Goal: Task Accomplishment & Management: Manage account settings

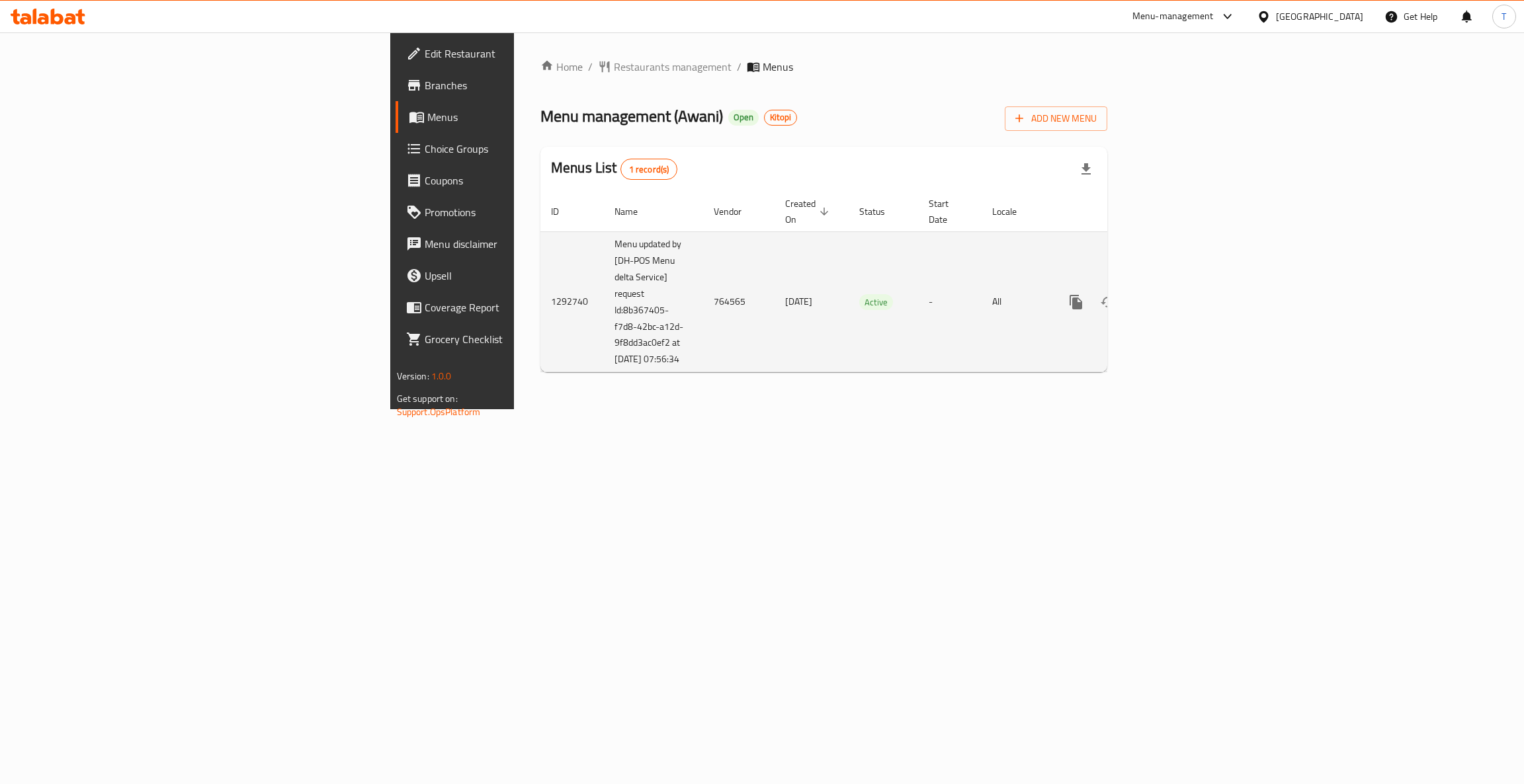
click at [1177, 296] on icon "enhanced table" at bounding box center [1172, 302] width 12 height 12
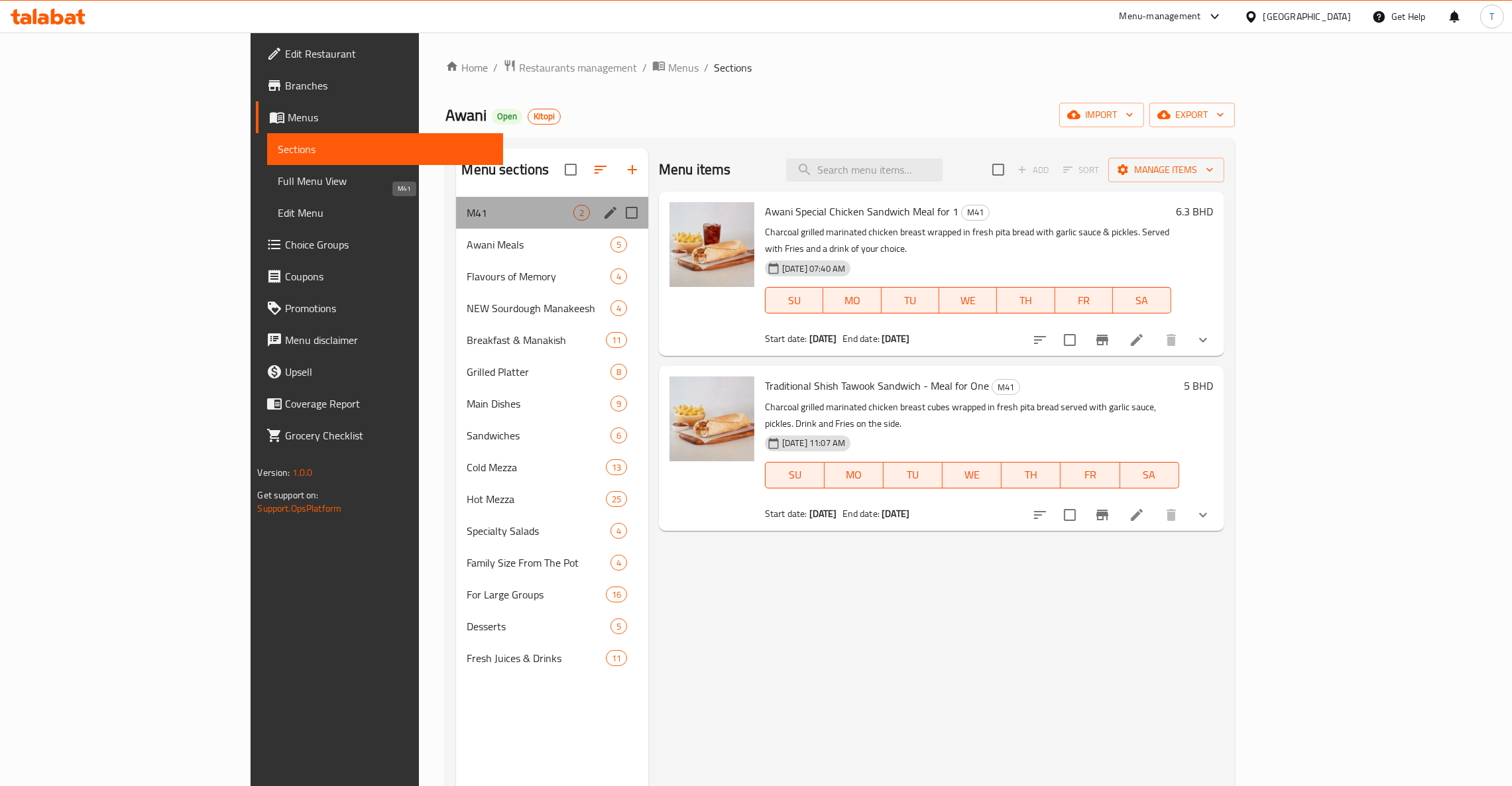
click at [467, 215] on span "M41" at bounding box center [520, 213] width 106 height 16
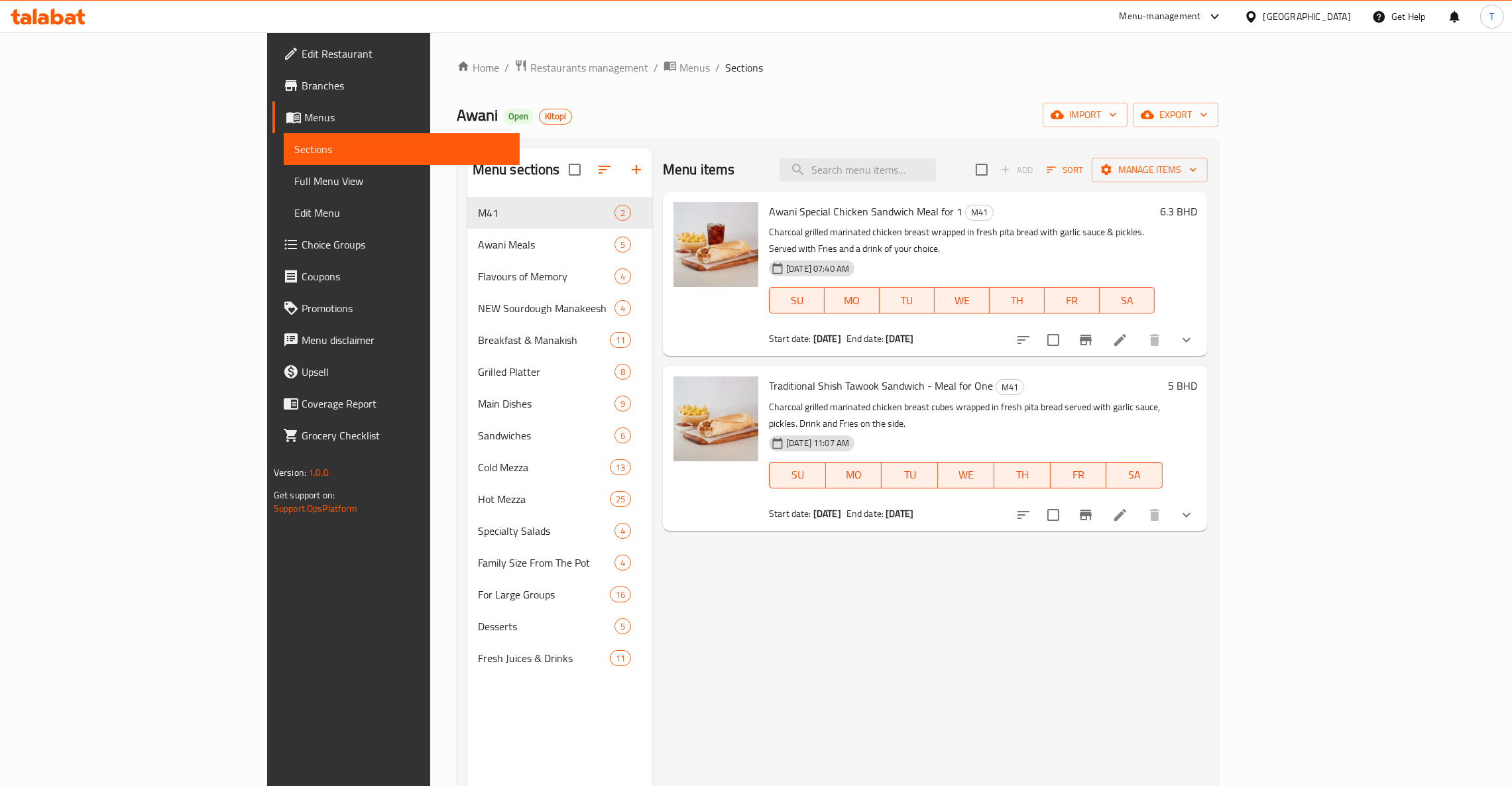
click at [1203, 326] on button "show more" at bounding box center [1186, 339] width 31 height 31
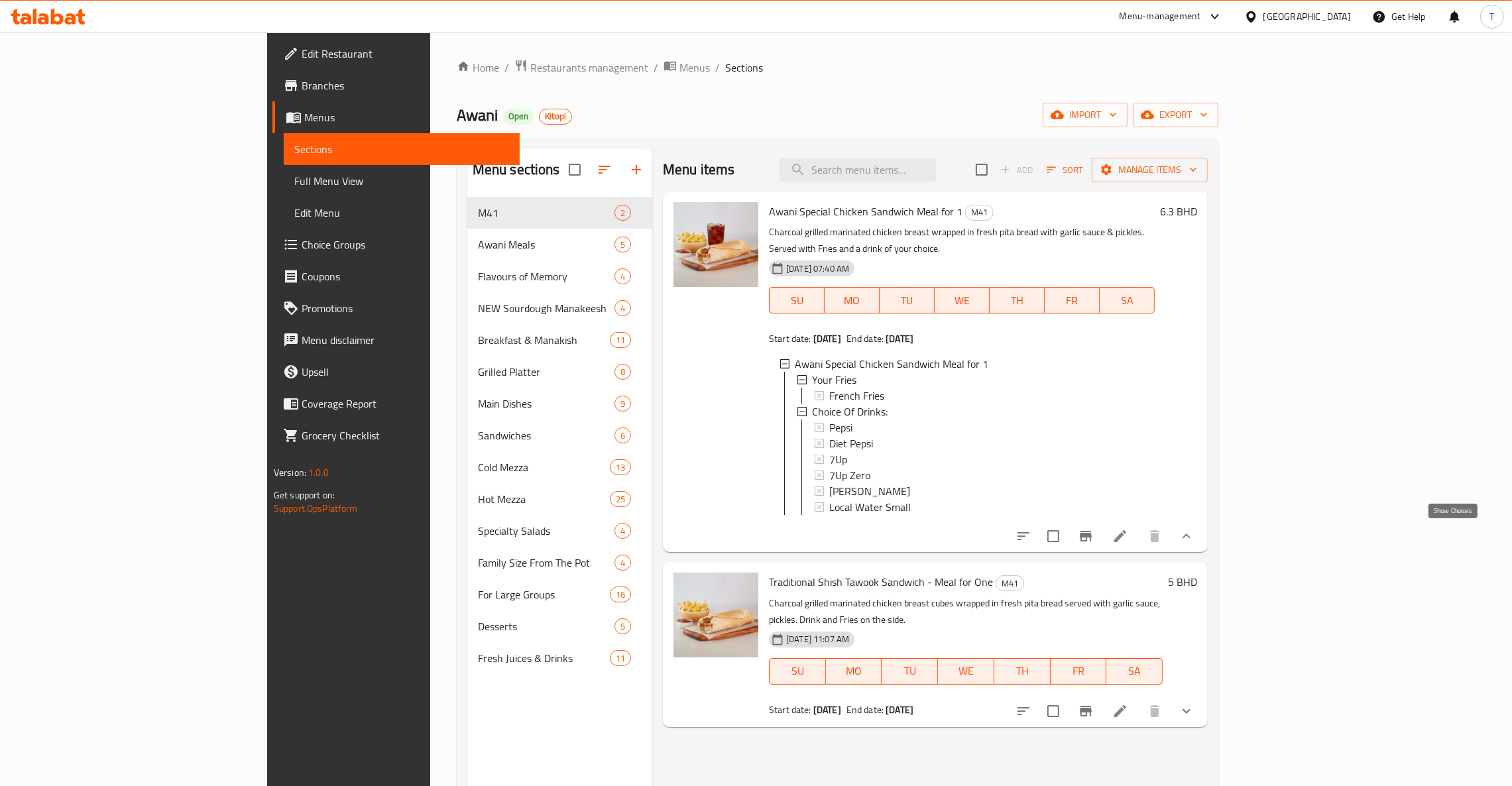
click at [1194, 534] on icon "show more" at bounding box center [1186, 536] width 16 height 16
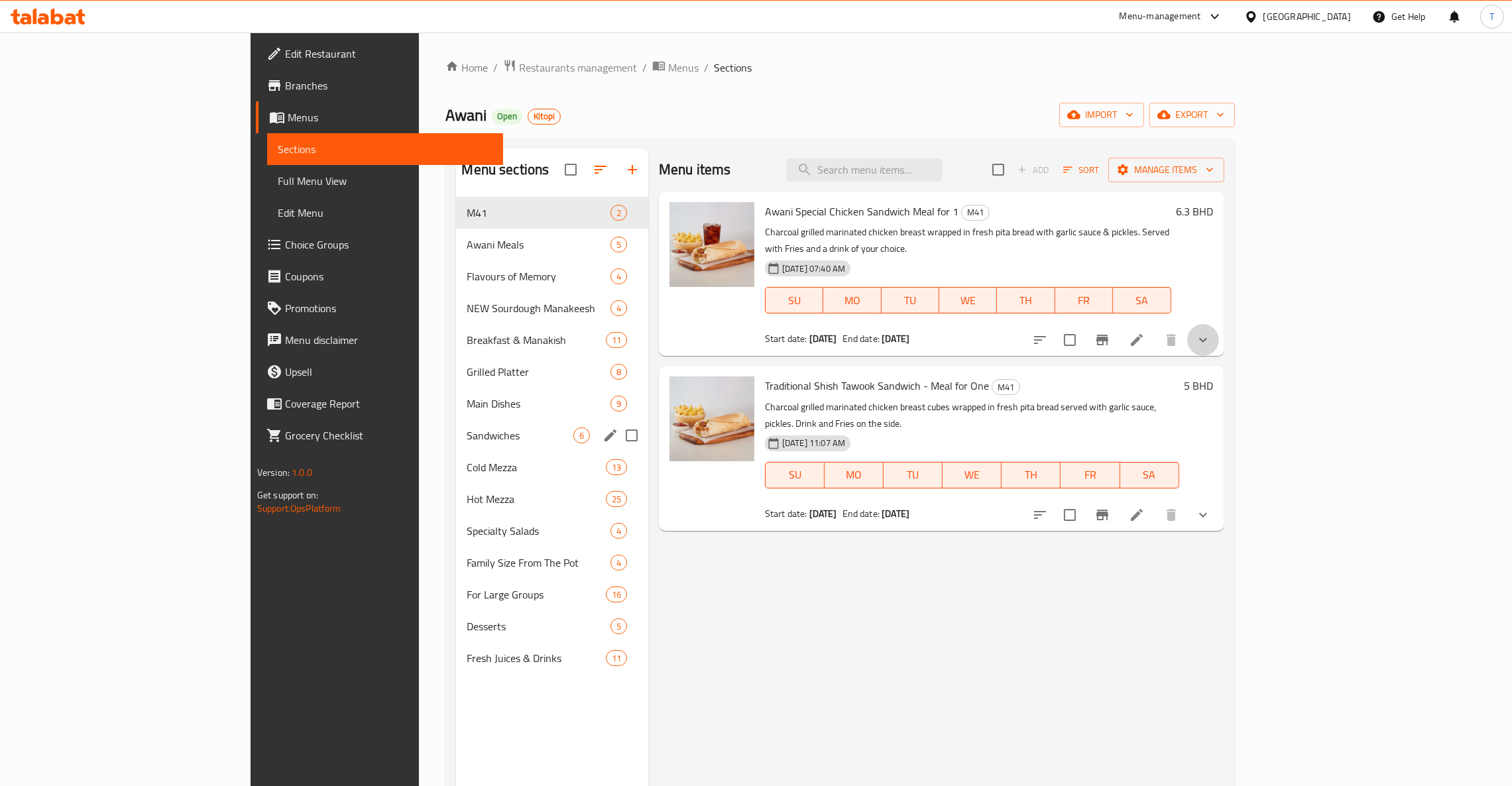
click at [467, 440] on span "Sandwiches" at bounding box center [520, 435] width 106 height 16
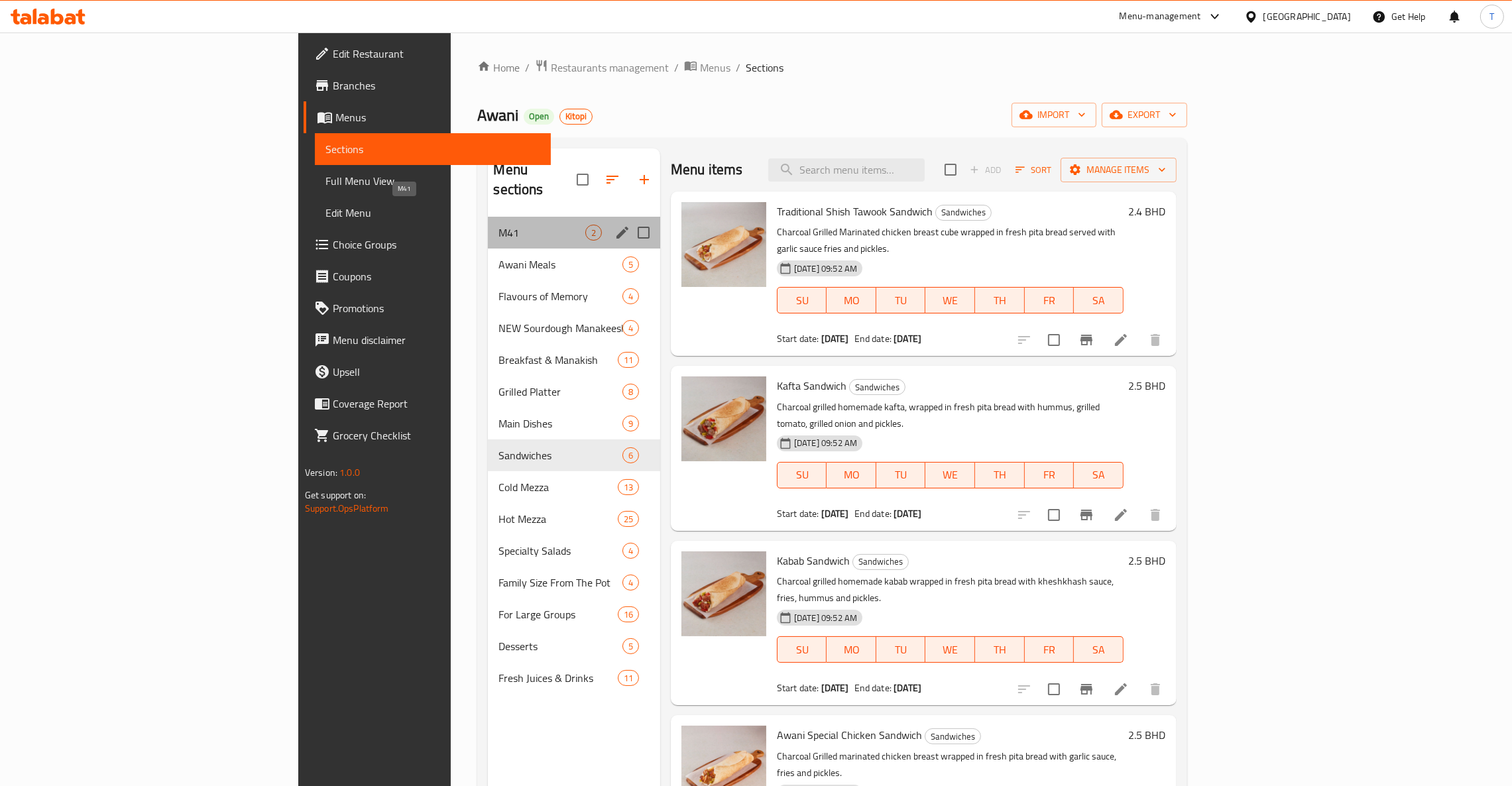
click at [498, 225] on span "M41" at bounding box center [541, 233] width 86 height 16
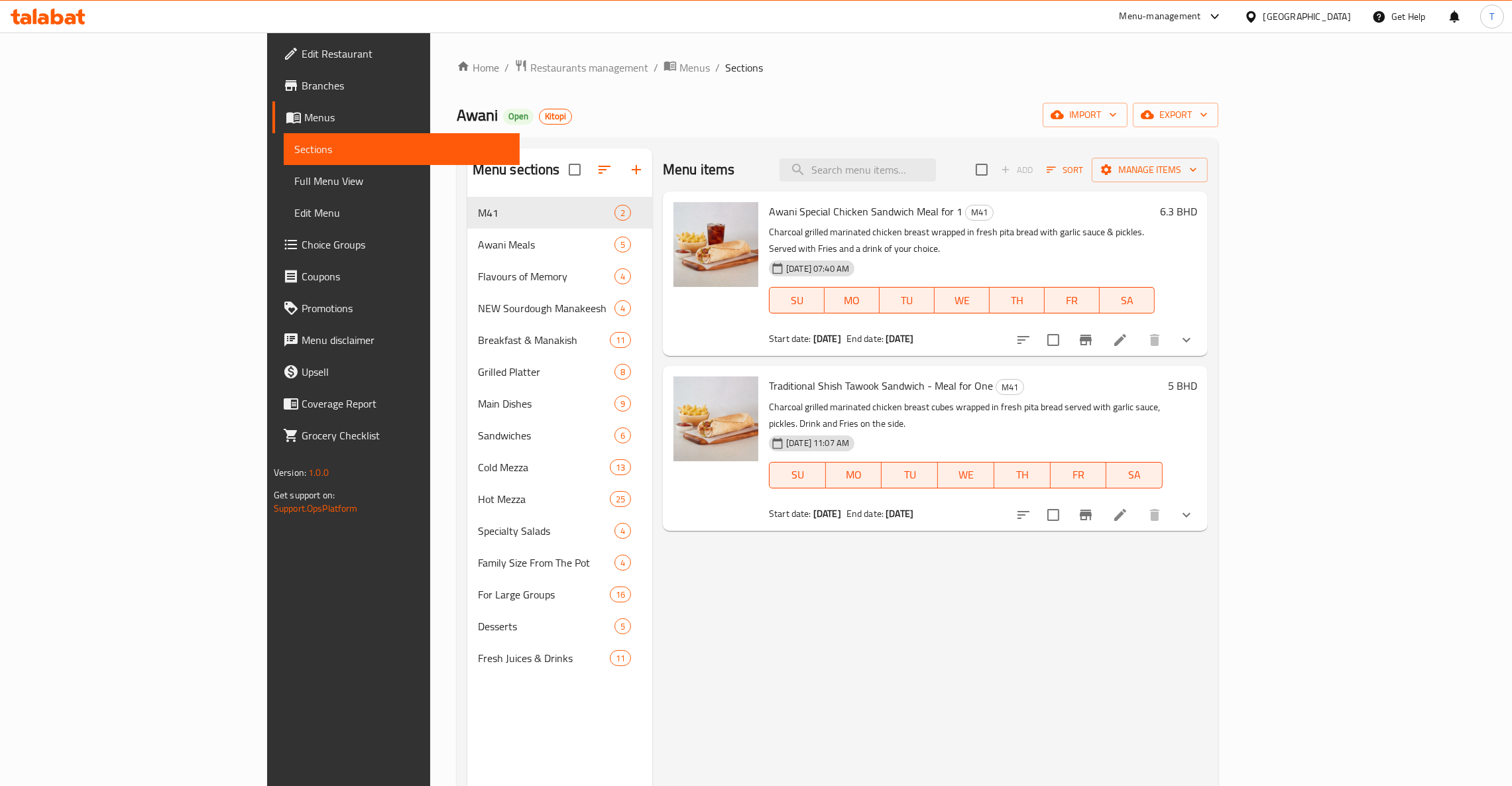
click at [982, 662] on div "Menu items Add Sort Manage items Awani Special Chicken Sandwich Meal for 1 M41 …" at bounding box center [930, 541] width 556 height 786
click at [1201, 18] on div "Menu-management" at bounding box center [1160, 16] width 81 height 16
click at [1141, 88] on div "Agent Campaigns Center" at bounding box center [1141, 88] width 100 height 15
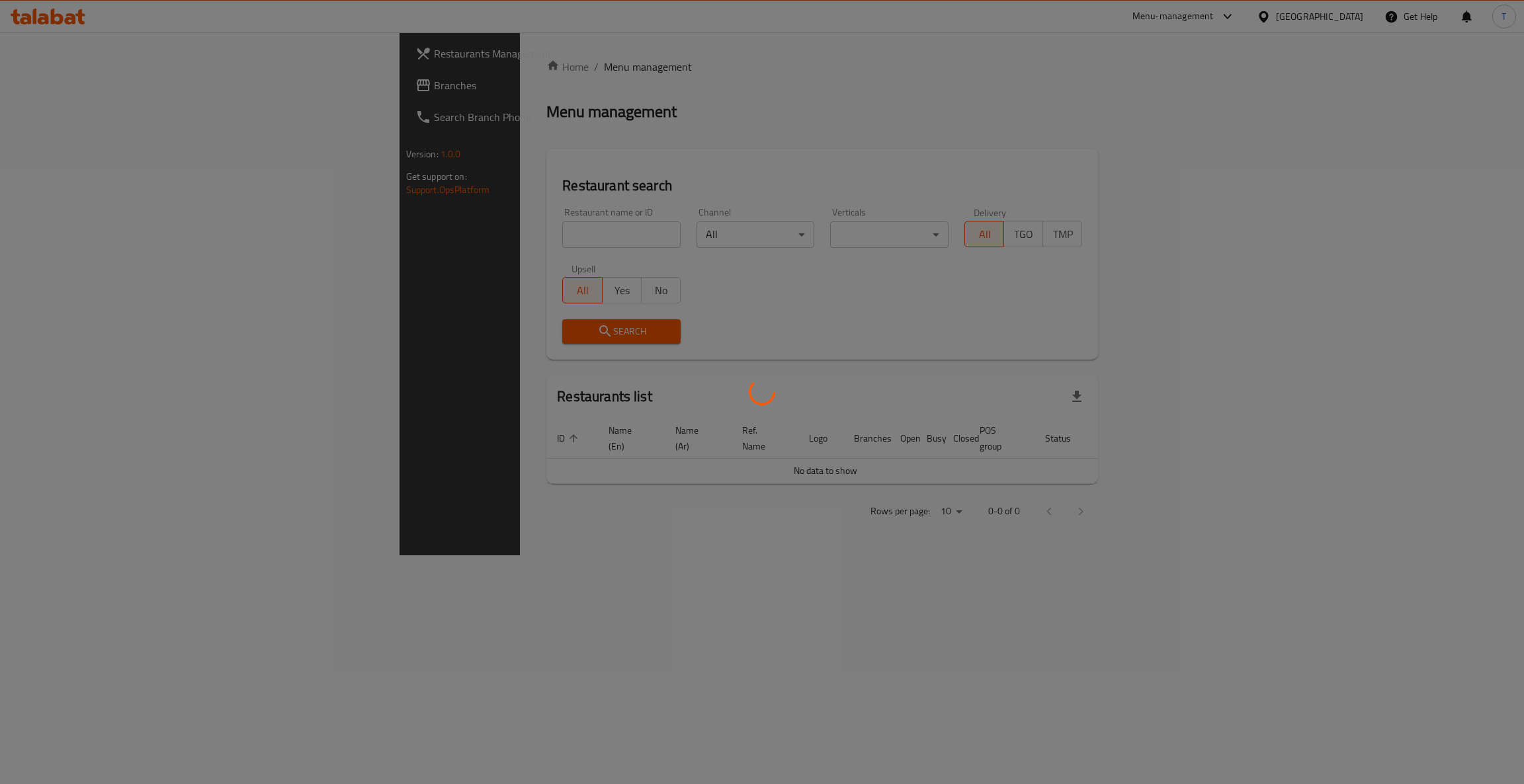
drag, startPoint x: 506, startPoint y: 225, endPoint x: 507, endPoint y: 235, distance: 10.0
click at [507, 225] on div at bounding box center [762, 392] width 1524 height 784
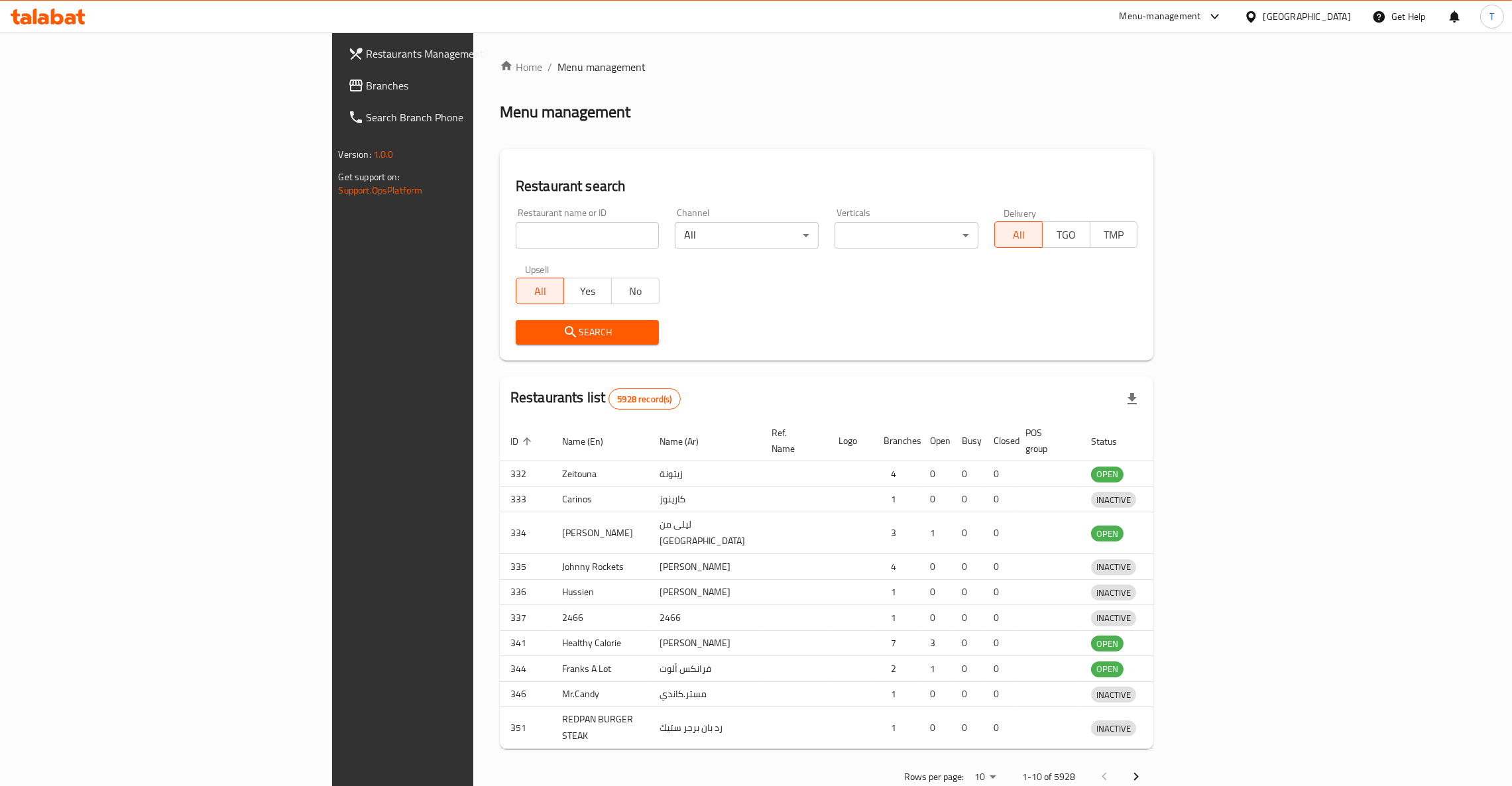
click at [511, 230] on div at bounding box center [756, 393] width 1512 height 786
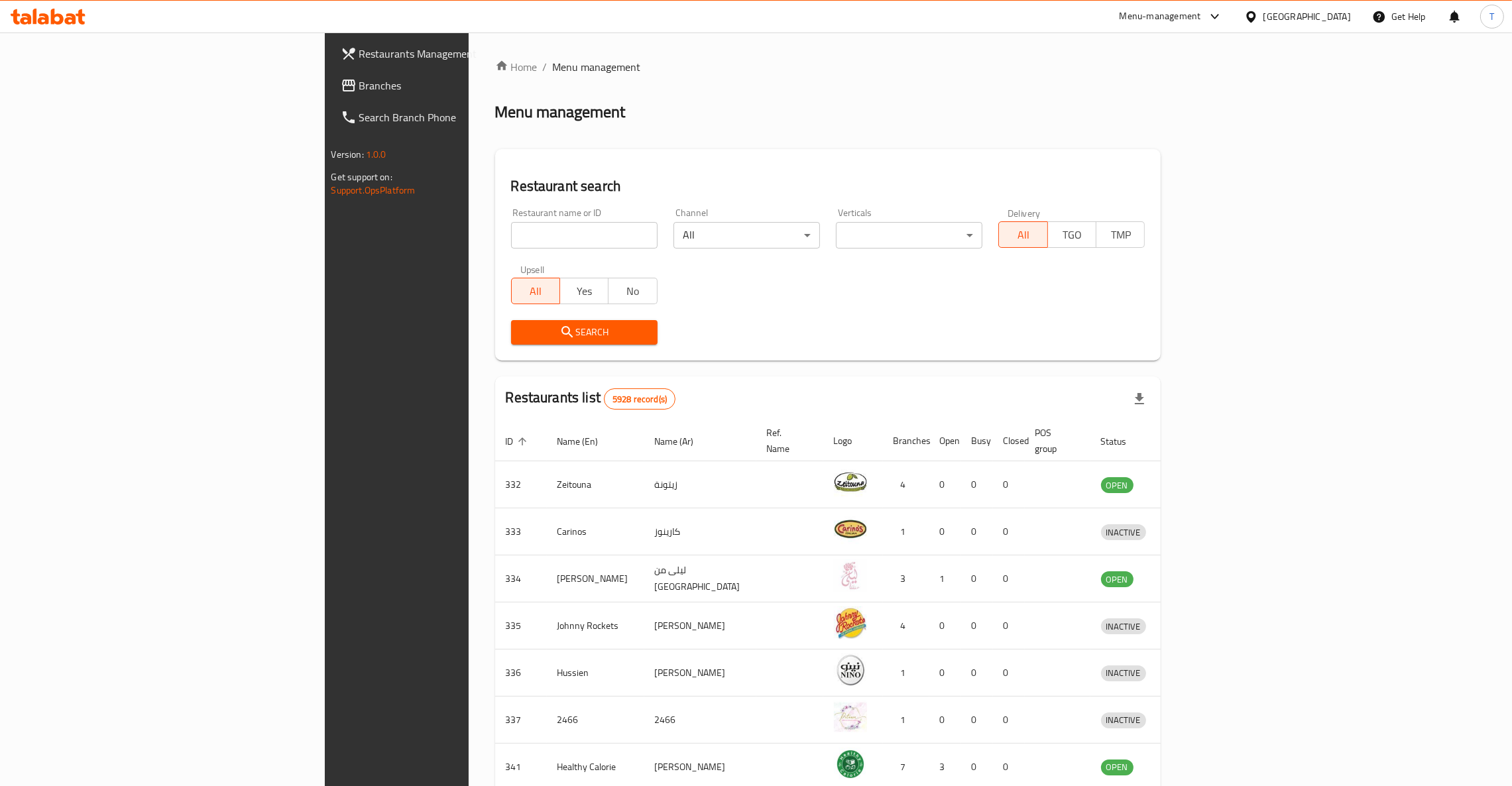
click at [554, 236] on input "search" at bounding box center [584, 235] width 147 height 27
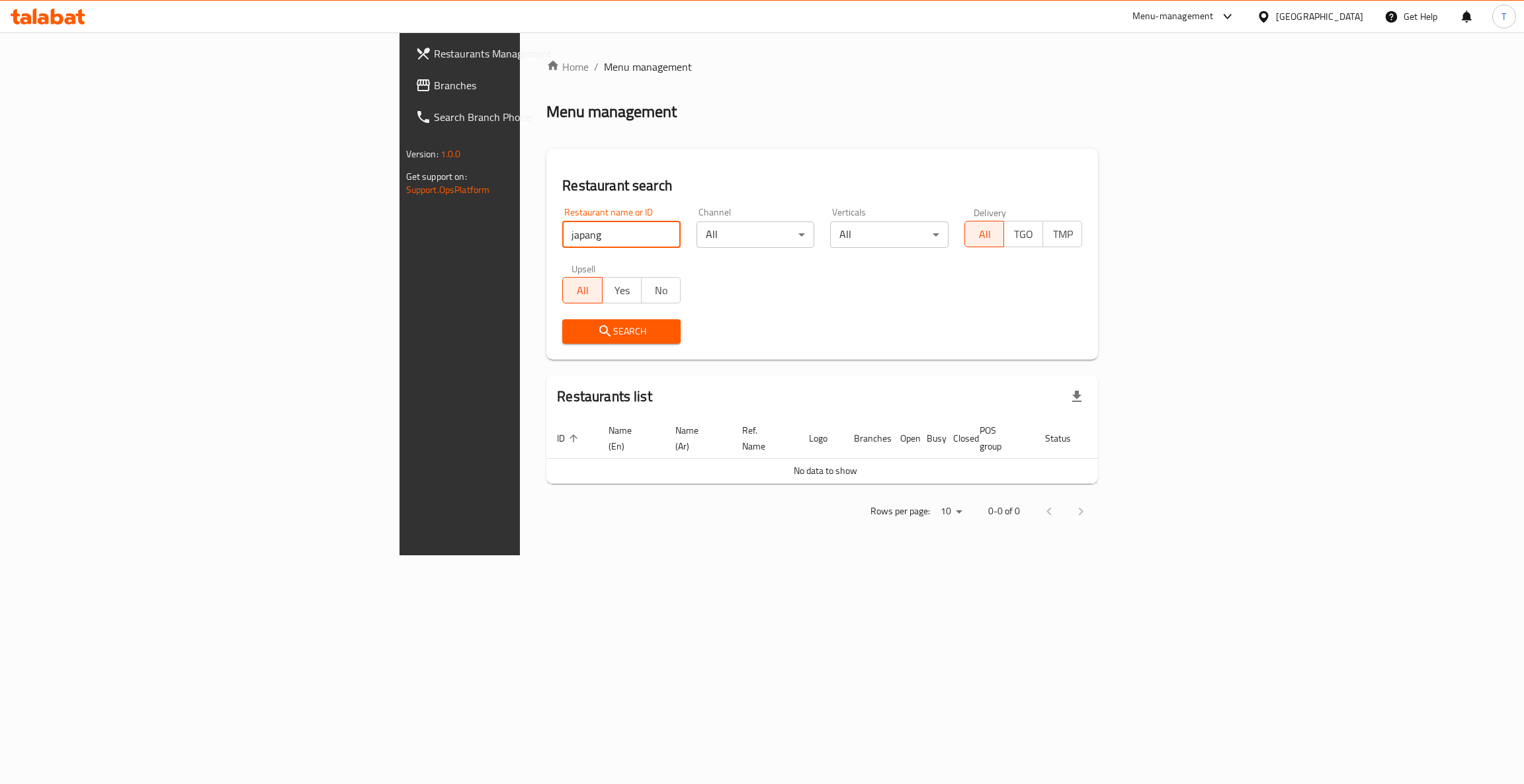
drag, startPoint x: 430, startPoint y: 241, endPoint x: 507, endPoint y: 240, distance: 77.0
click at [562, 241] on input "japang" at bounding box center [621, 234] width 119 height 27
click button "Search" at bounding box center [621, 332] width 119 height 24
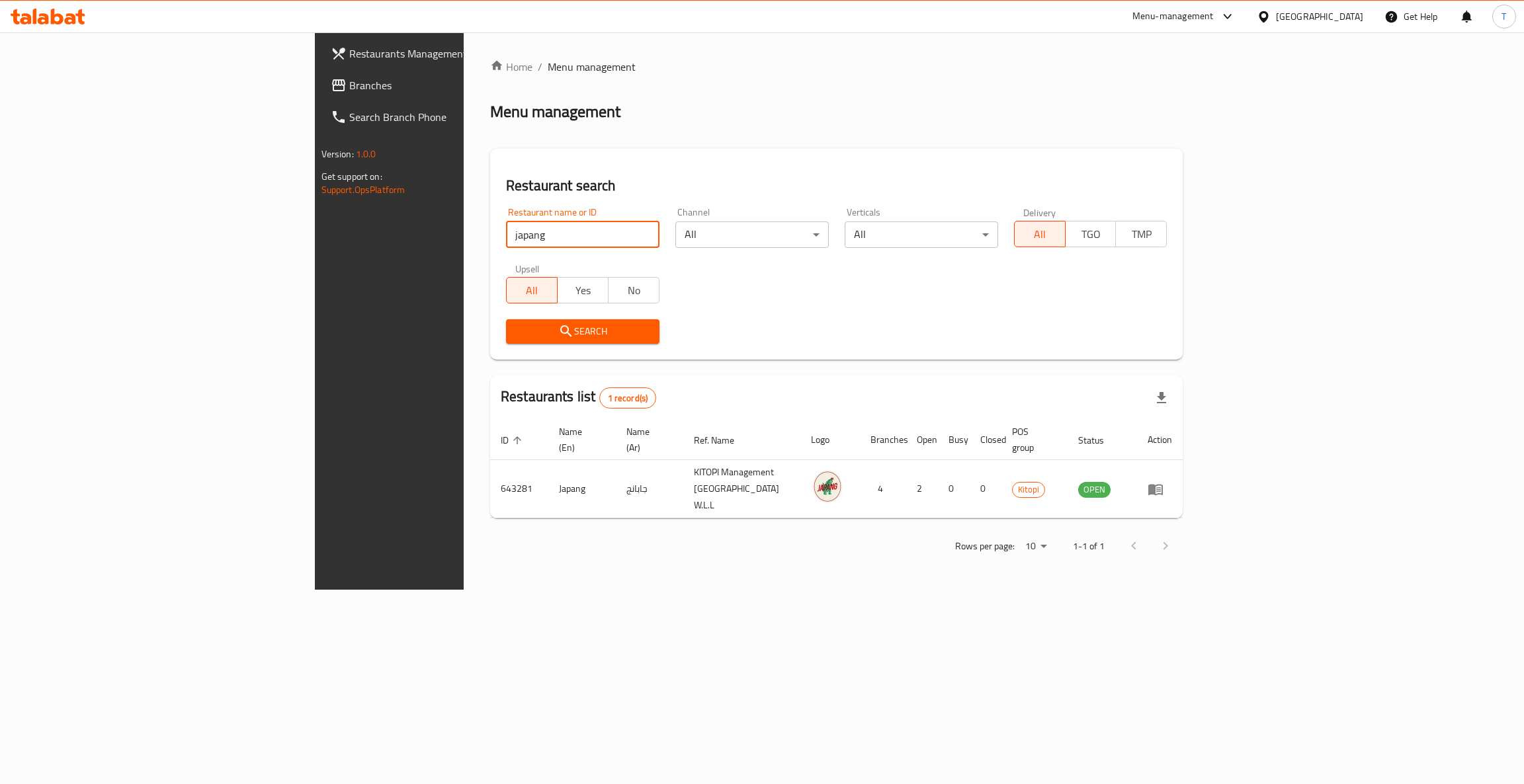
drag, startPoint x: 358, startPoint y: 224, endPoint x: 204, endPoint y: 232, distance: 154.2
click at [315, 233] on div "Restaurants Management Branches Search Branch Phone Version: 1.0.0 Get support …" at bounding box center [762, 311] width 894 height 557
type input "wise spice"
click button "Search" at bounding box center [583, 332] width 153 height 24
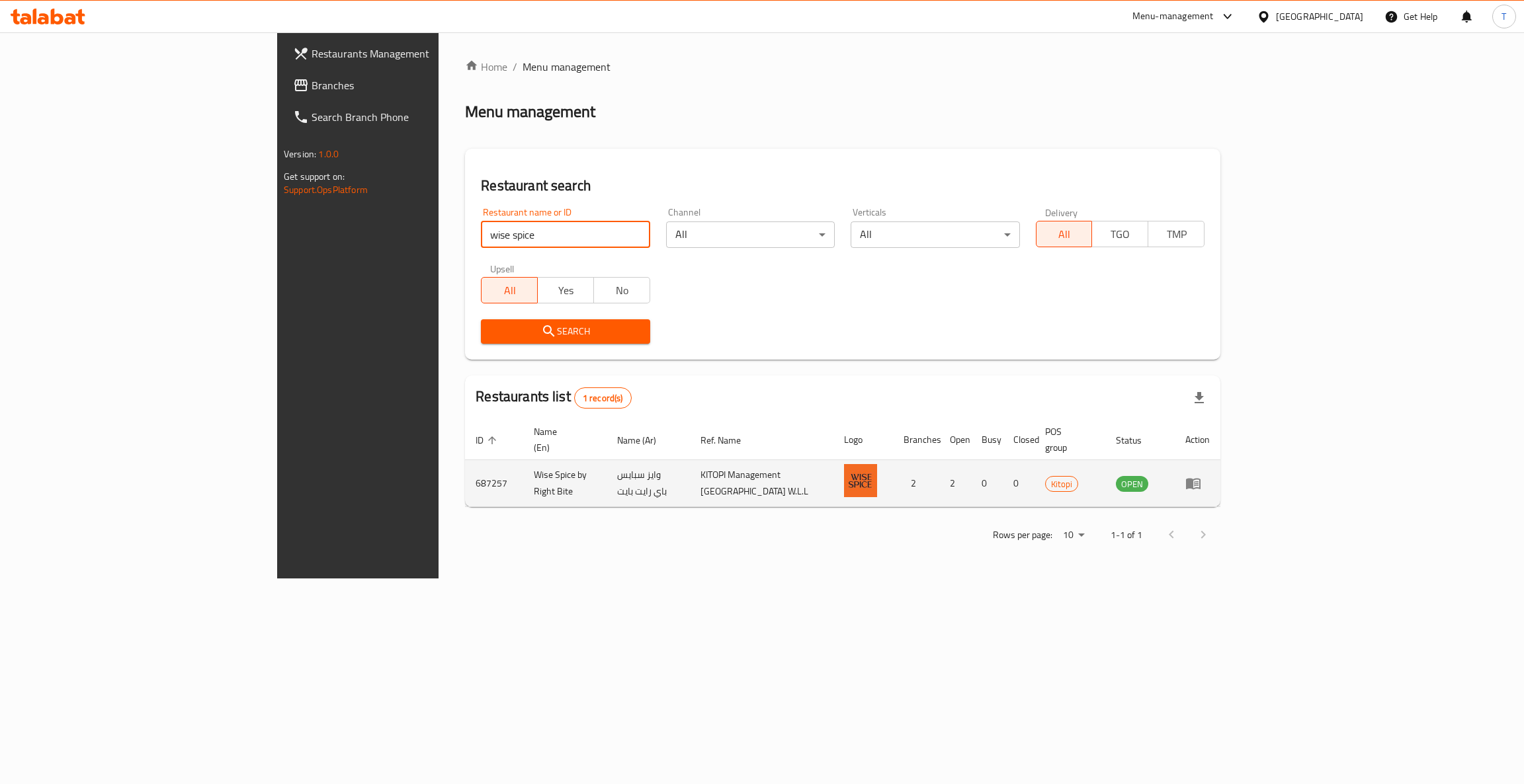
click at [1201, 475] on icon "enhanced table" at bounding box center [1193, 483] width 16 height 16
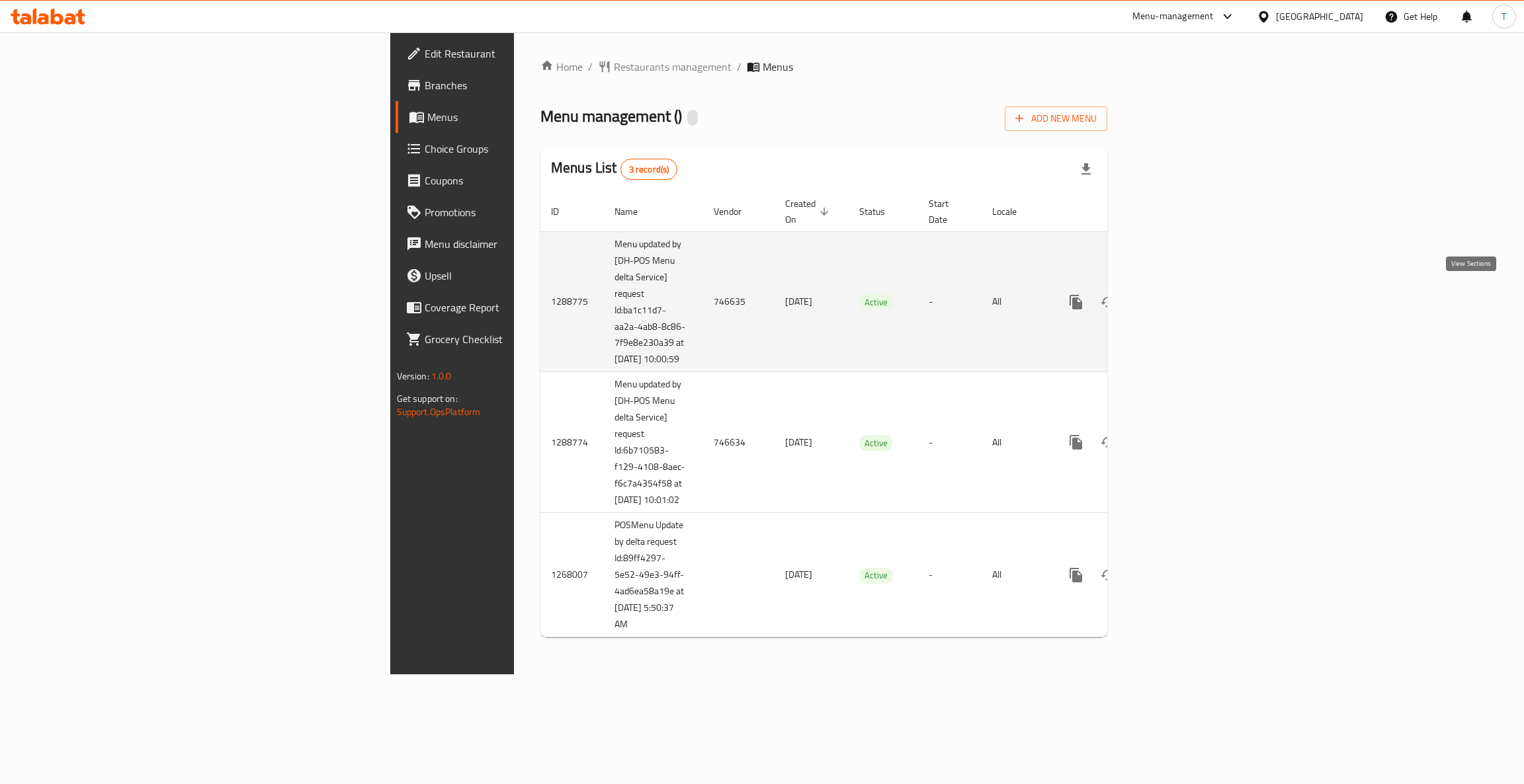
click at [1179, 295] on icon "enhanced table" at bounding box center [1171, 302] width 16 height 16
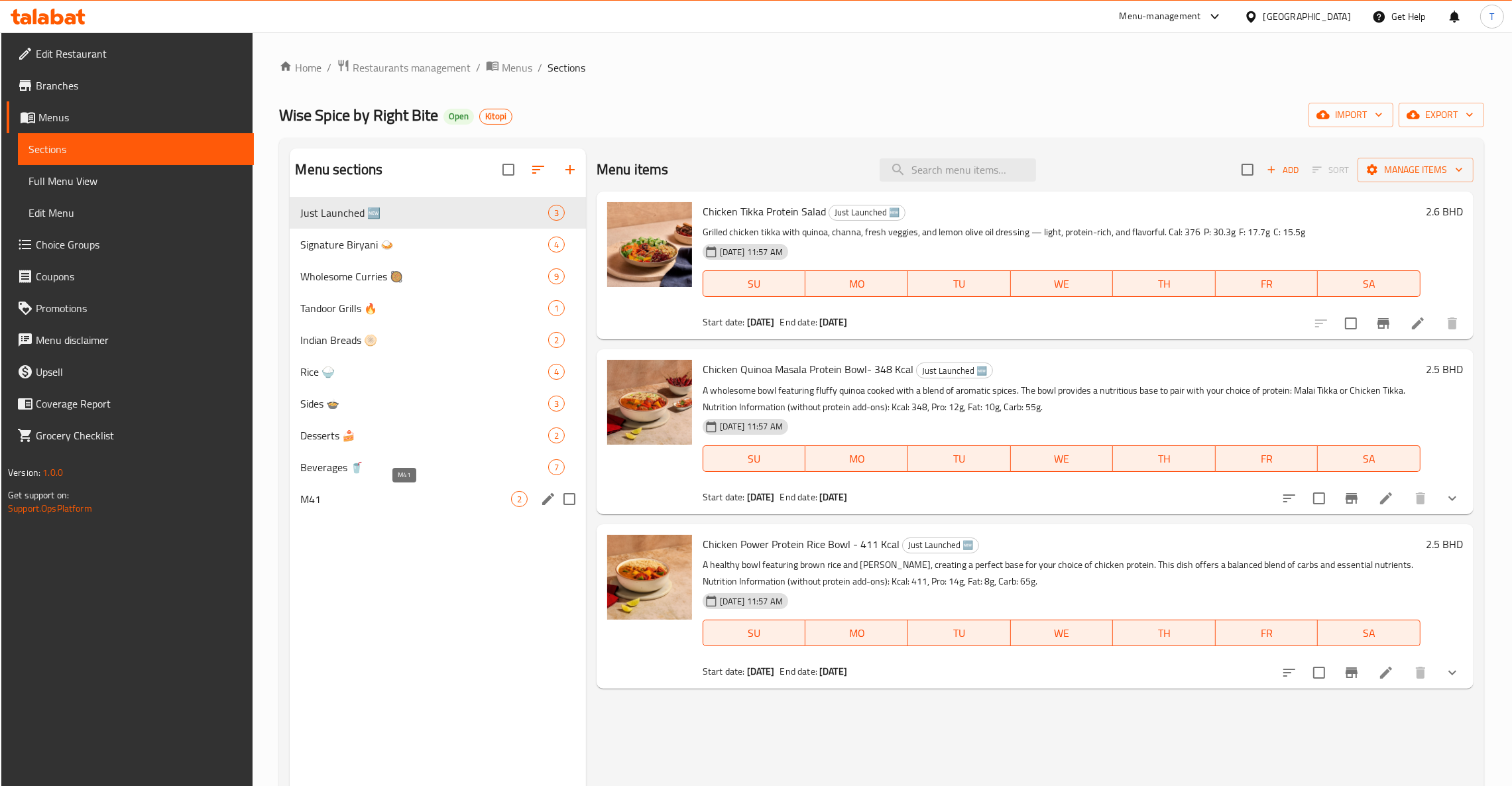
click at [328, 509] on div "M41 2" at bounding box center [437, 499] width 295 height 31
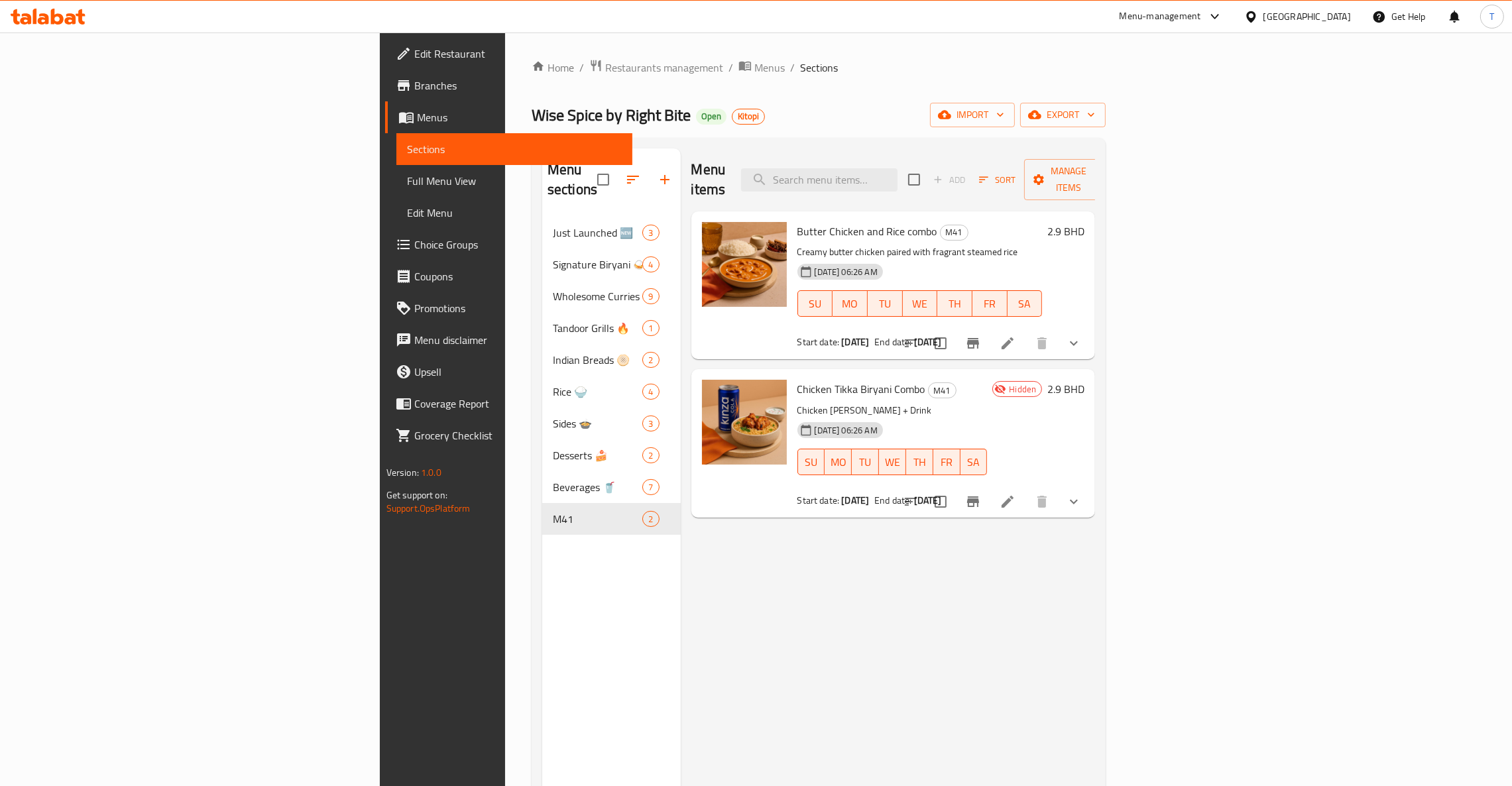
click at [988, 402] on p "Chicken [PERSON_NAME] + Drink" at bounding box center [893, 411] width 190 height 17
click at [993, 396] on div "Chicken Tikka Biryani Combo M41 Chicken Tikka Biryani + Drink [DATE] 06:26 AM S…" at bounding box center [893, 443] width 201 height 137
click at [989, 216] on div "Butter Chicken and Rice combo M41 Creamy butter chicken paired with fragrant st…" at bounding box center [919, 285] width 256 height 137
drag, startPoint x: 702, startPoint y: 208, endPoint x: 853, endPoint y: 200, distance: 151.2
click at [853, 216] on div "Butter Chicken and Rice combo M41 Creamy butter chicken paired with fragrant st…" at bounding box center [919, 285] width 256 height 137
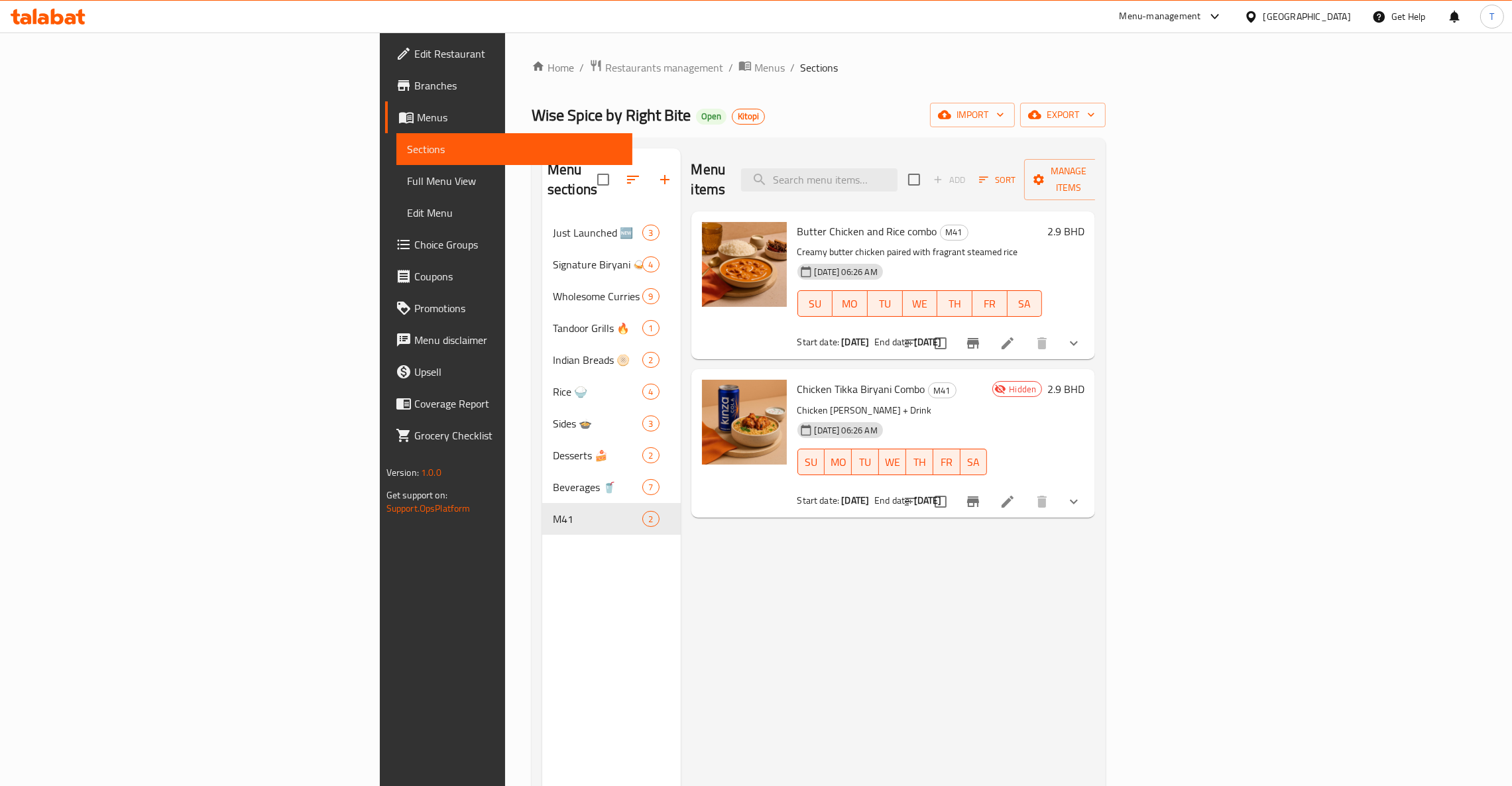
click at [949, 626] on div "Menu items Add Sort Manage items Butter Chicken and Rice combo M41 Creamy butte…" at bounding box center [888, 541] width 415 height 786
click at [989, 704] on div "Menu items Add Sort Manage items Butter Chicken and Rice combo M41 Creamy butte…" at bounding box center [888, 541] width 415 height 786
click at [605, 75] on span "Restaurants management" at bounding box center [664, 68] width 118 height 16
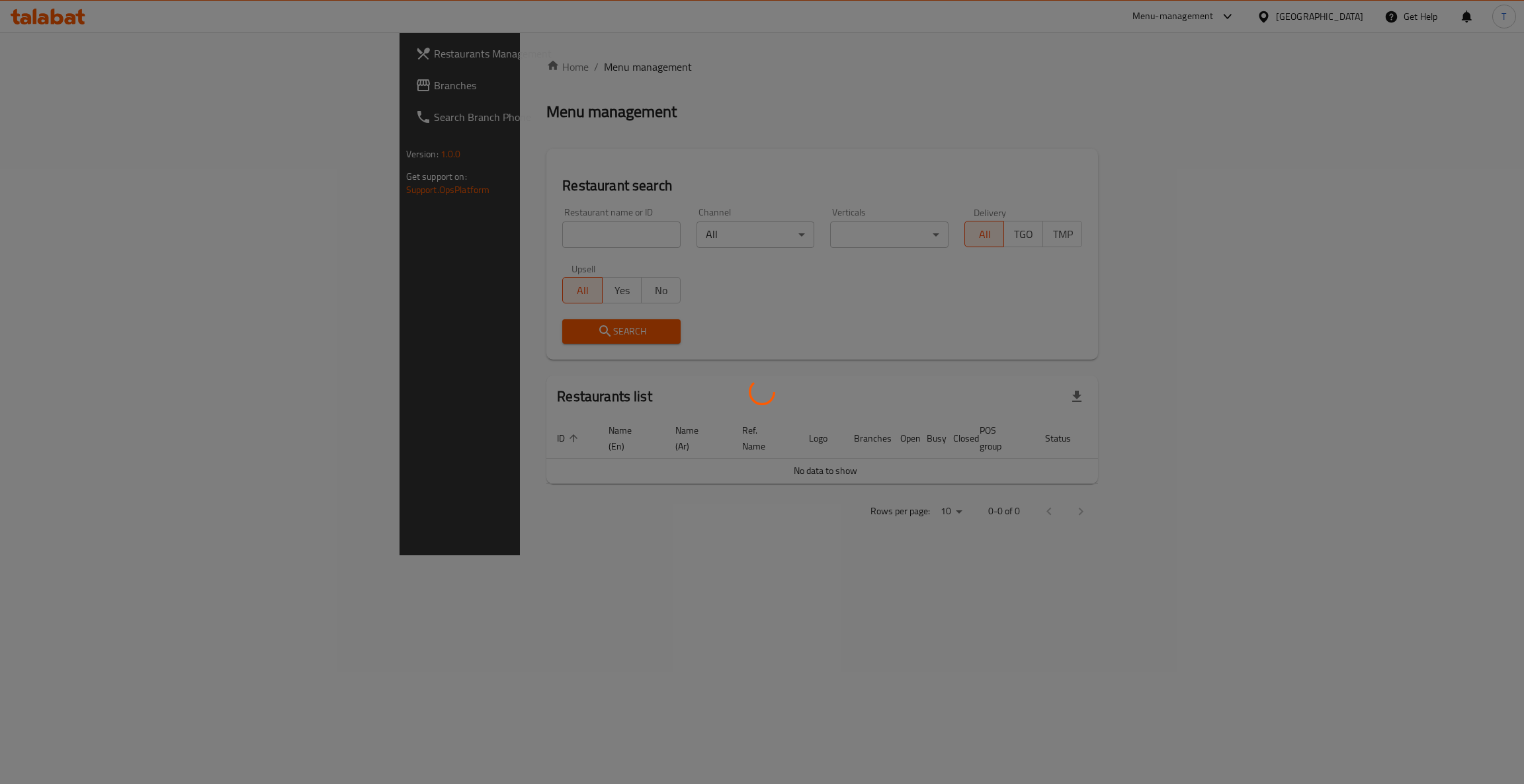
click at [382, 240] on div at bounding box center [762, 392] width 1524 height 784
click at [391, 238] on div at bounding box center [762, 392] width 1524 height 784
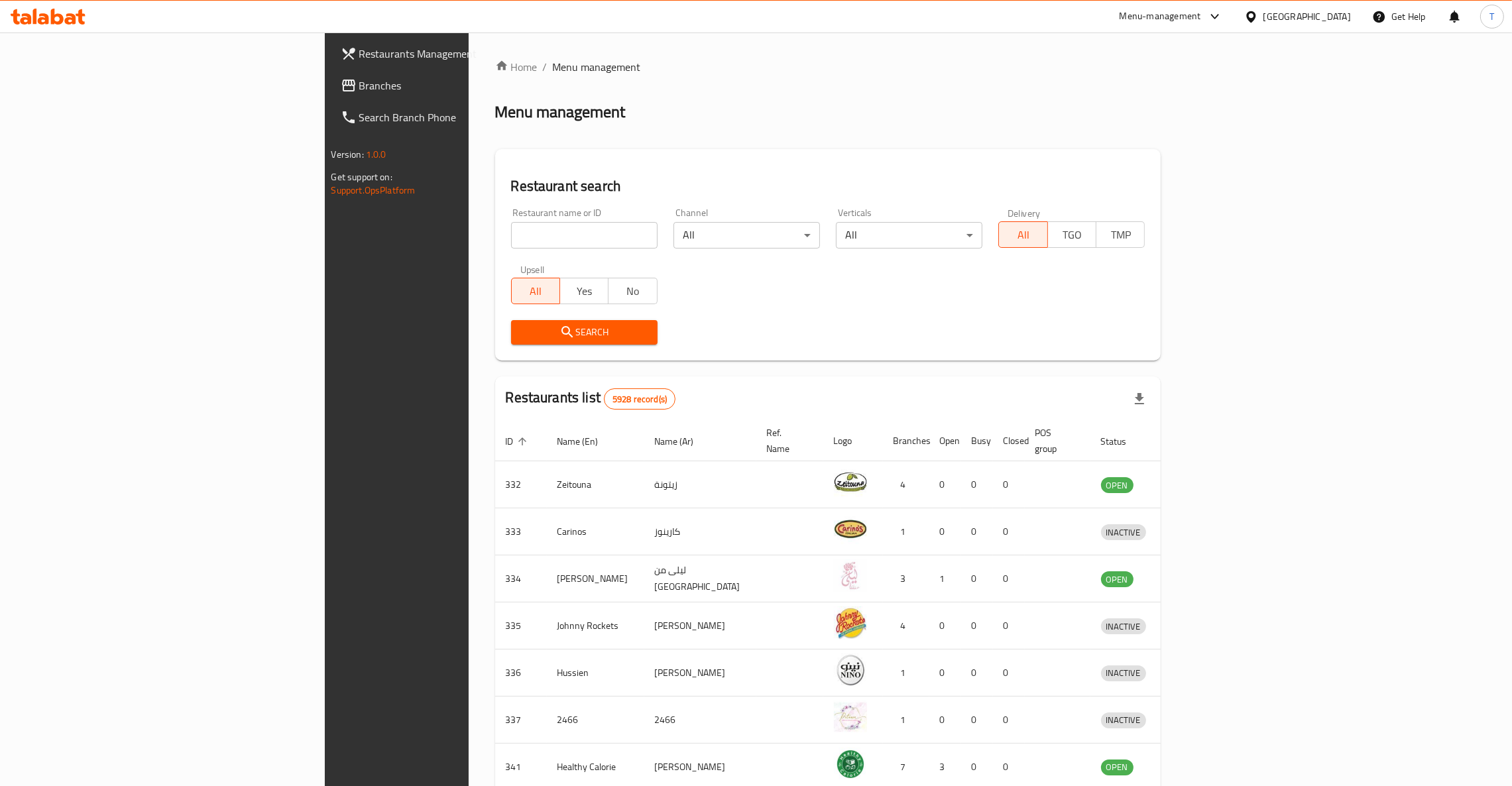
click at [511, 235] on input "search" at bounding box center [584, 235] width 147 height 27
type input "Awani"
click button "Search" at bounding box center [584, 332] width 147 height 25
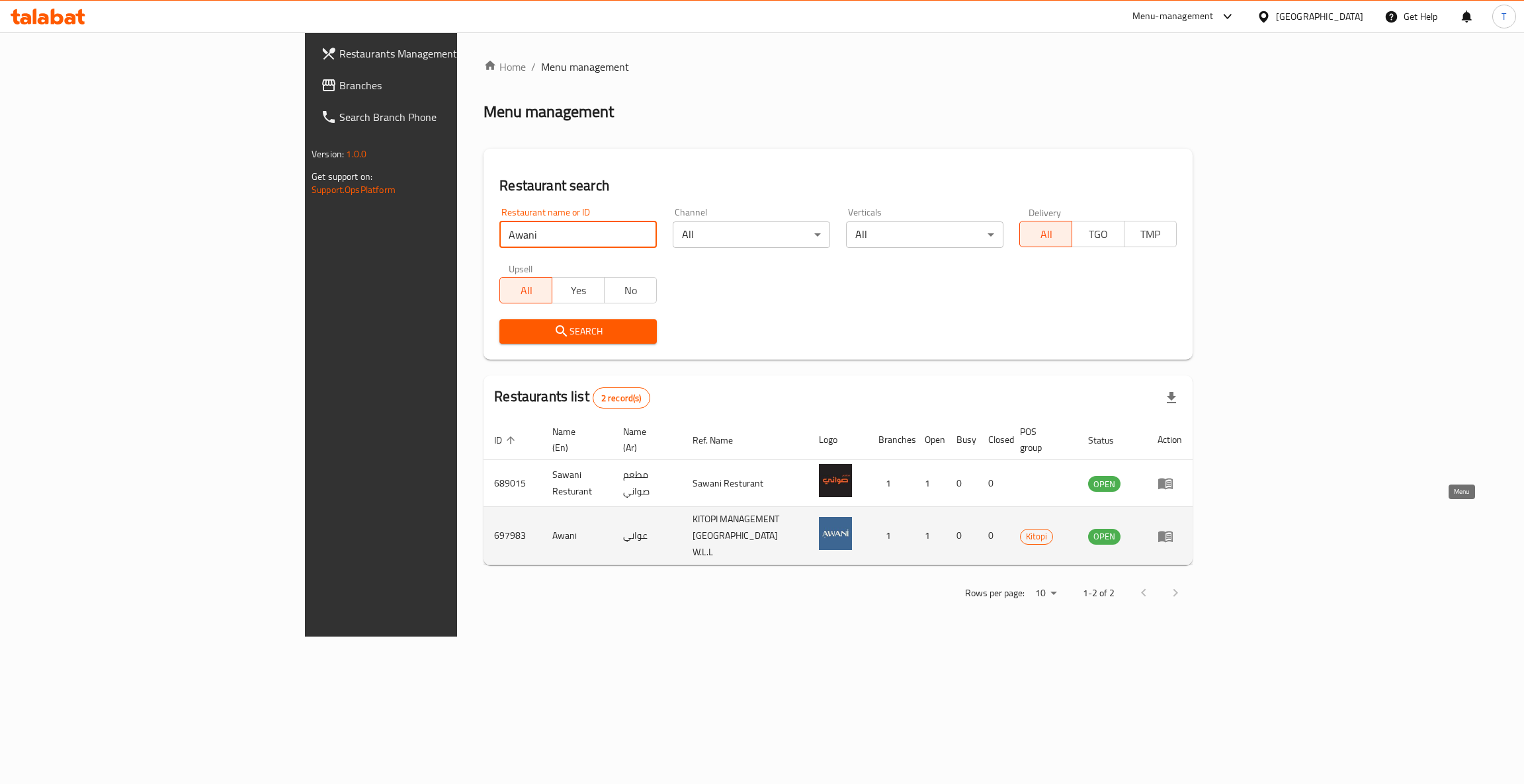
click at [1172, 531] on icon "enhanced table" at bounding box center [1165, 536] width 15 height 11
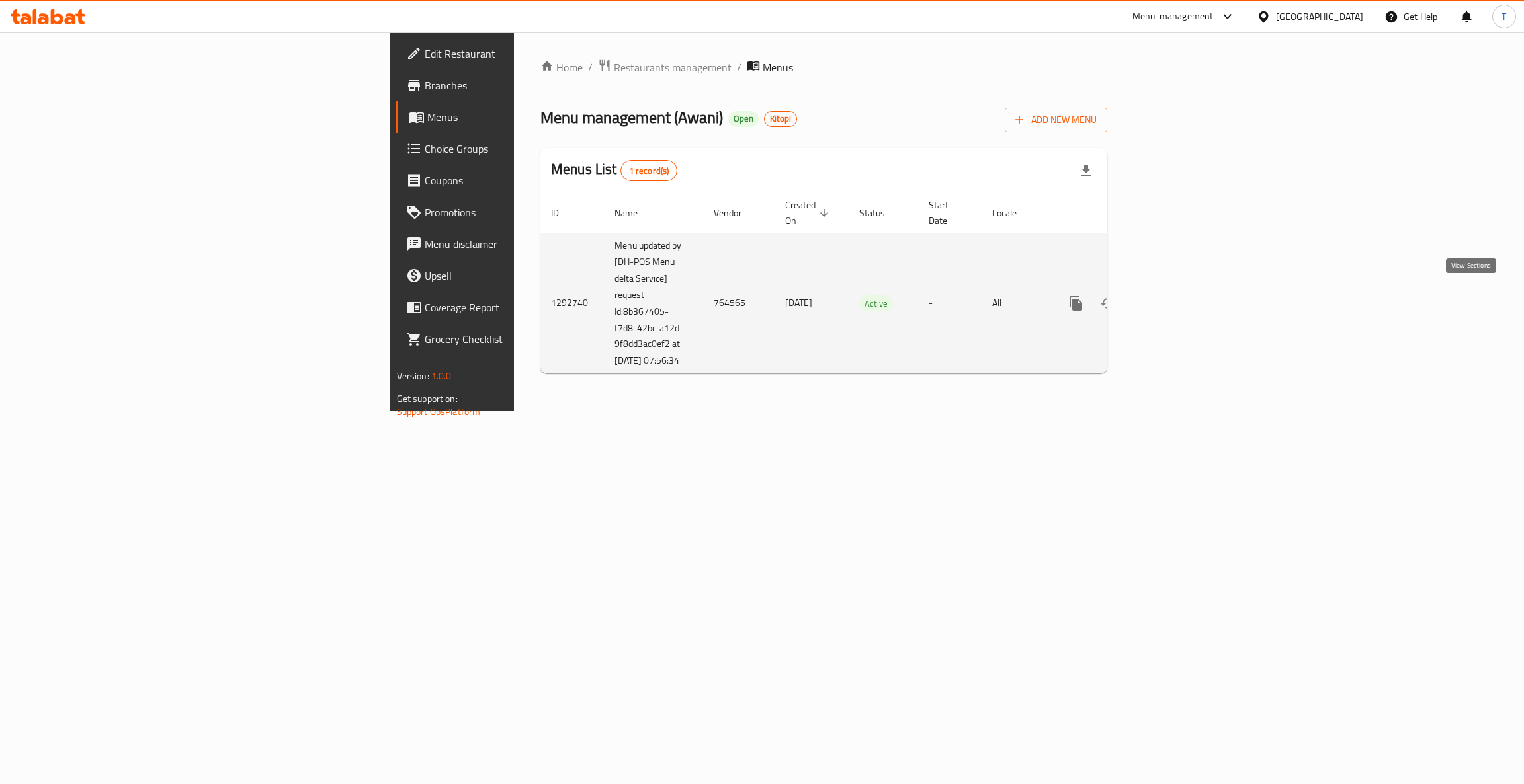
click at [1187, 293] on link "enhanced table" at bounding box center [1171, 303] width 31 height 31
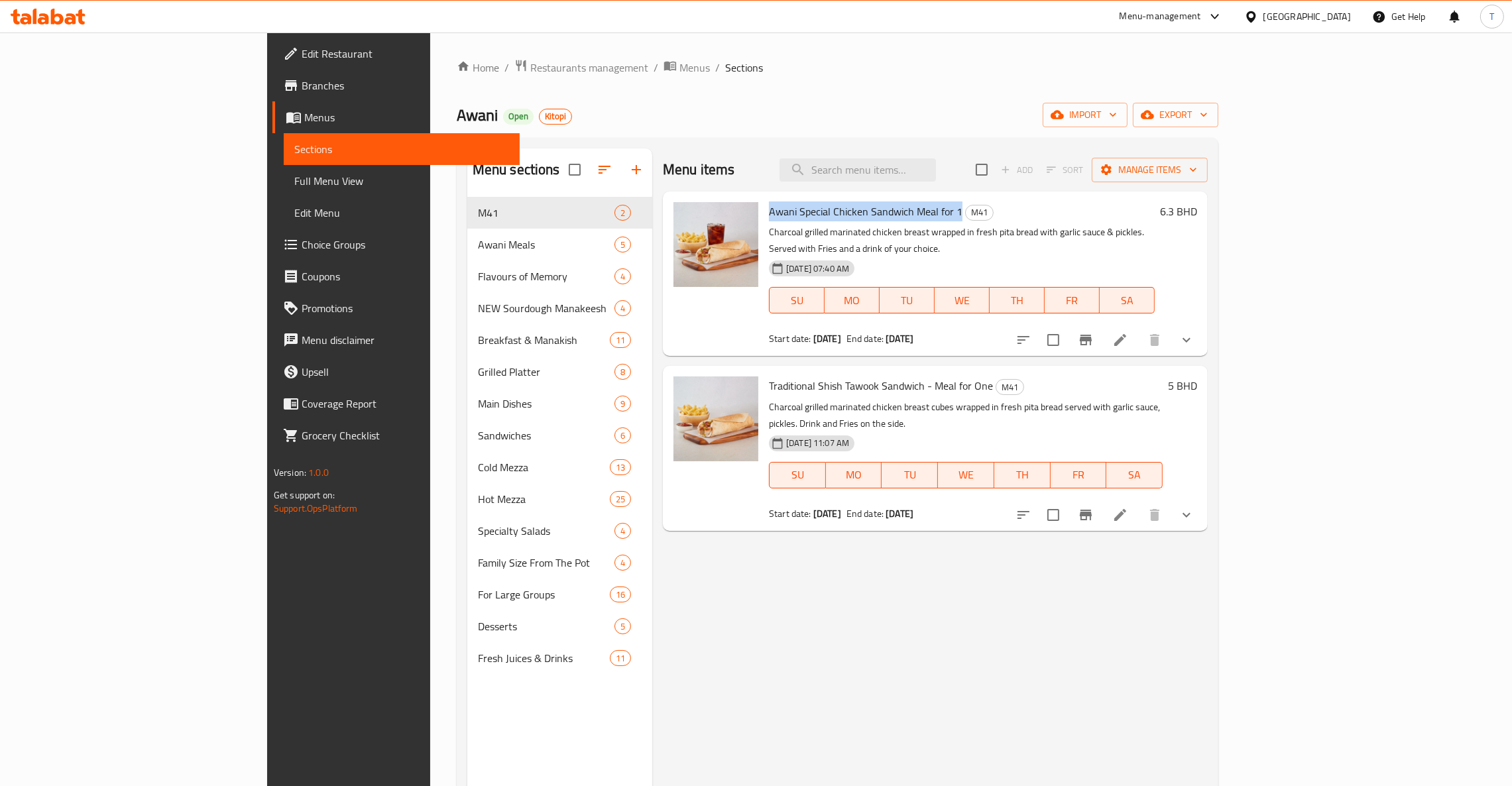
drag, startPoint x: 893, startPoint y: 215, endPoint x: 699, endPoint y: 218, distance: 194.0
click at [764, 218] on div "Awani Special Chicken Sandwich Meal for 1 M41 Charcoal grilled marinated chicke…" at bounding box center [962, 273] width 396 height 154
copy span "Awani Special Chicken Sandwich Meal for 1"
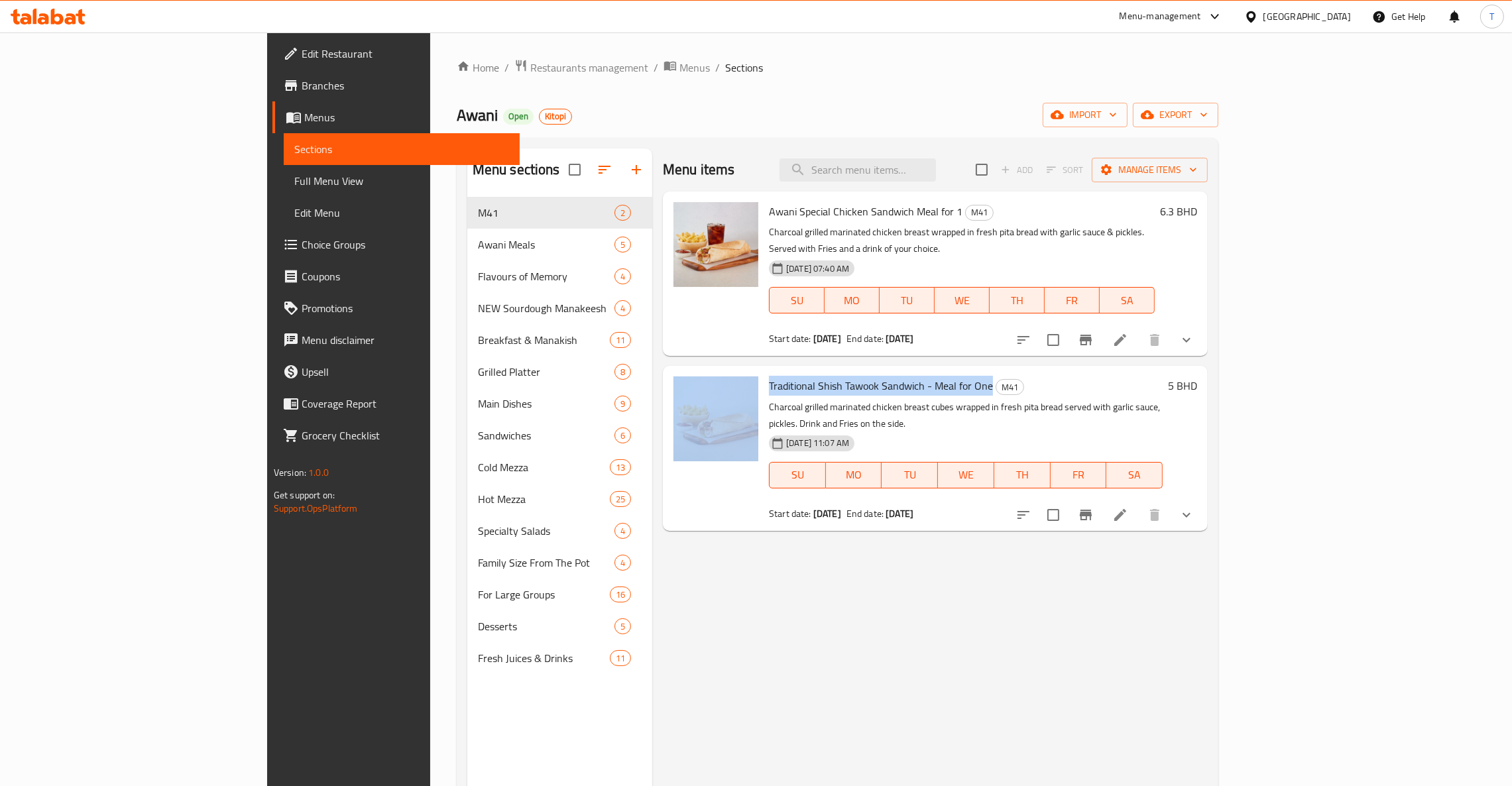
drag, startPoint x: 923, startPoint y: 370, endPoint x: 681, endPoint y: 372, distance: 242.0
click at [695, 377] on div "Traditional Shish Tawook Sandwich - Meal for One M41 Charcoal grilled marinated…" at bounding box center [936, 448] width 534 height 154
copy div "Traditional Shish Tawook Sandwich - Meal for One"
